Goal: Task Accomplishment & Management: Manage account settings

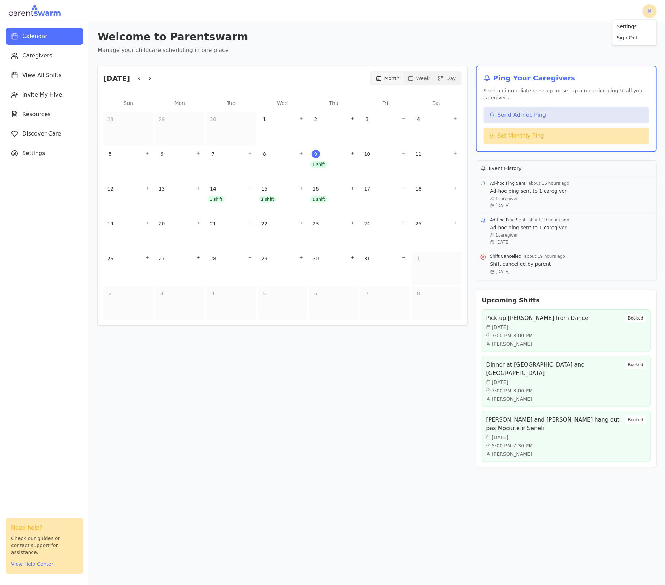
click at [654, 11] on html "Calendar Caregivers View All Shifts Invite My Hive Resources Discover Care Sett…" at bounding box center [332, 292] width 665 height 585
click at [643, 36] on div "Sign Out" at bounding box center [635, 37] width 41 height 11
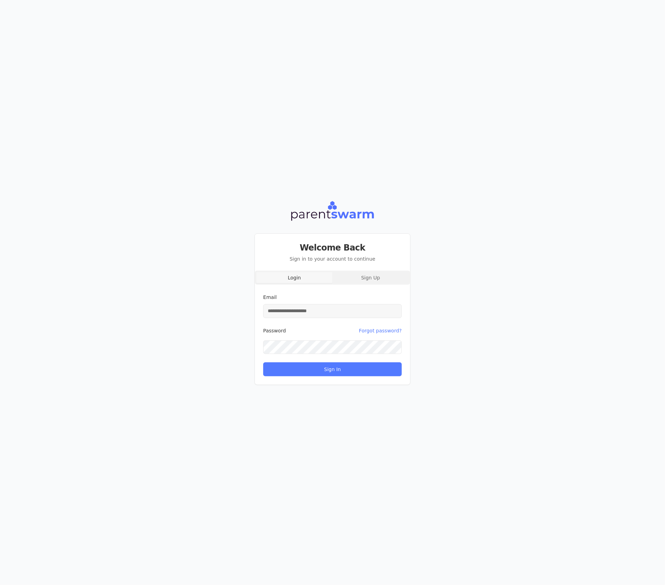
type input "**********"
click at [333, 368] on button "Sign In" at bounding box center [332, 369] width 139 height 14
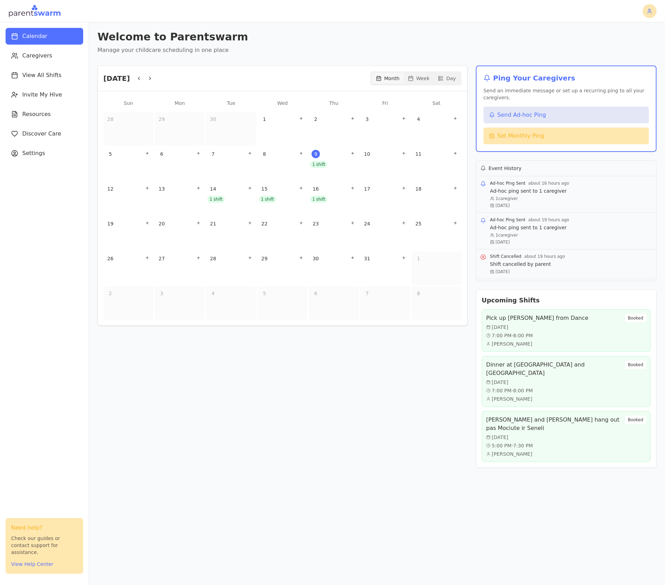
click at [651, 9] on html "Calendar Caregivers View All Shifts Invite My Hive Resources Discover Care Sett…" at bounding box center [332, 292] width 665 height 585
click at [627, 39] on div "Sign Out" at bounding box center [635, 37] width 41 height 11
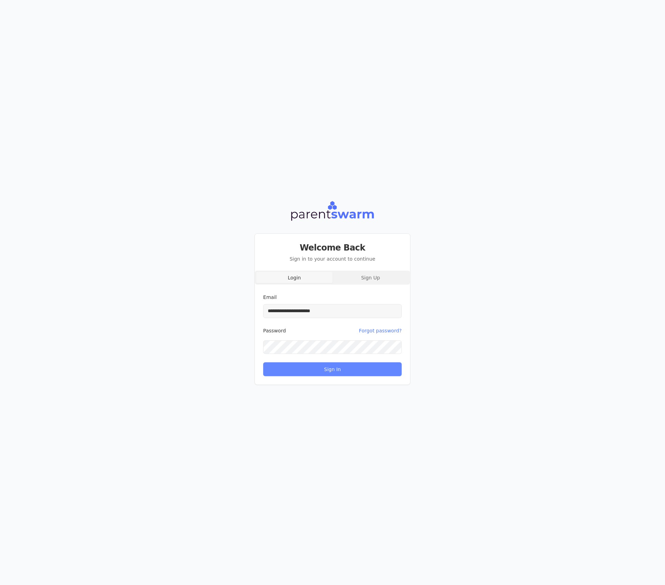
click at [338, 366] on button "Sign In" at bounding box center [332, 369] width 139 height 14
